Goal: Transaction & Acquisition: Download file/media

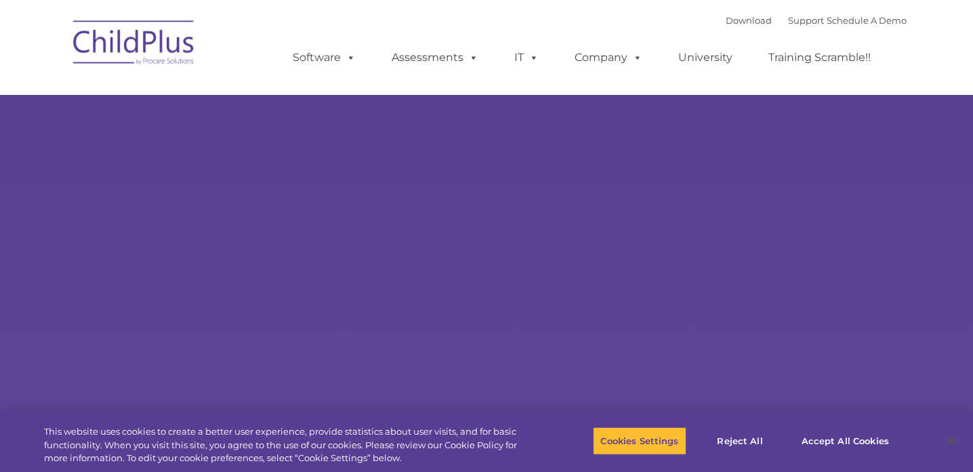
type input ""
select select "MEDIUM"
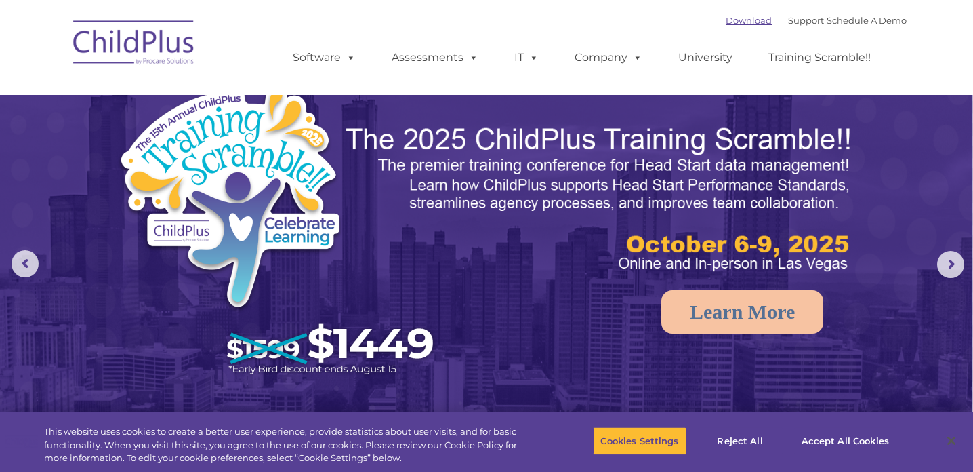
click at [729, 22] on link "Download" at bounding box center [749, 20] width 46 height 11
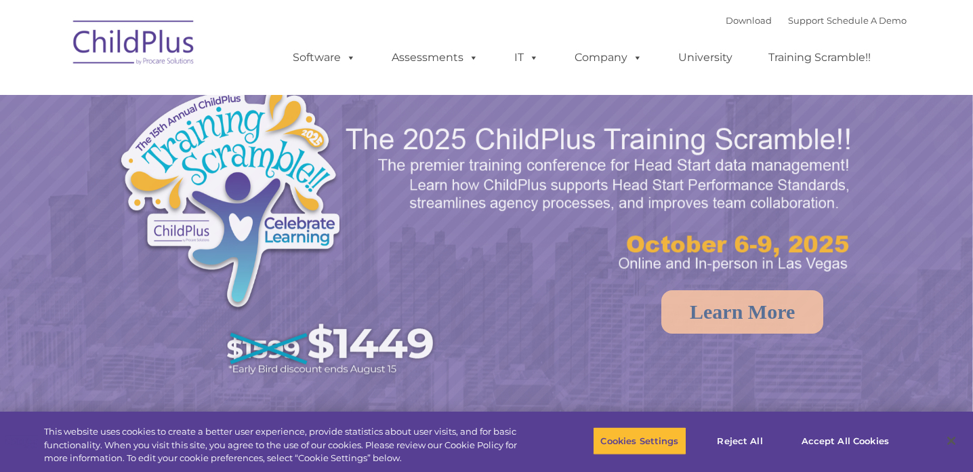
select select "MEDIUM"
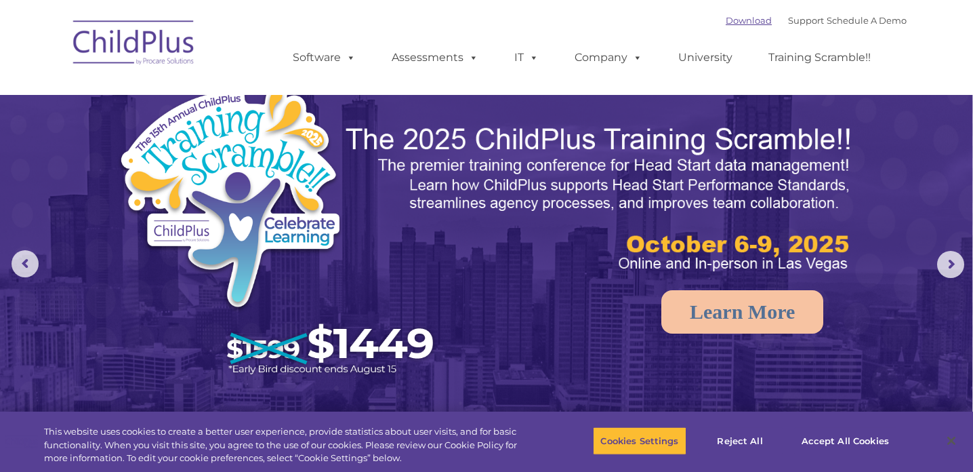
click at [732, 20] on link "Download" at bounding box center [749, 20] width 46 height 11
